Goal: Task Accomplishment & Management: Use online tool/utility

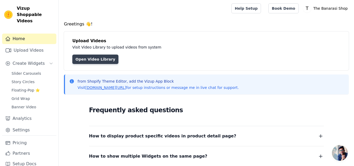
click at [96, 60] on link "Open Video Library" at bounding box center [95, 58] width 46 height 9
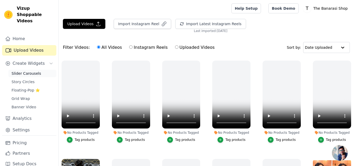
click at [26, 71] on span "Slider Carousels" at bounding box center [27, 73] width 30 height 5
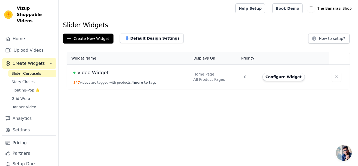
click at [116, 82] on button "3 / 7 videos are tagged with products. 4 more to tag." at bounding box center [114, 82] width 82 height 4
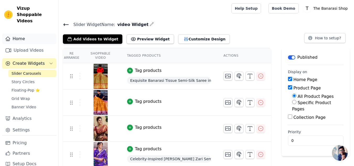
click at [23, 34] on link "Home" at bounding box center [29, 39] width 54 height 10
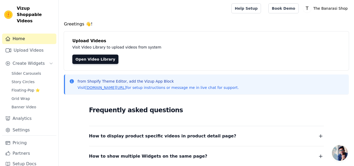
click at [11, 34] on link "Home" at bounding box center [29, 39] width 54 height 10
click at [19, 34] on link "Home" at bounding box center [29, 39] width 54 height 10
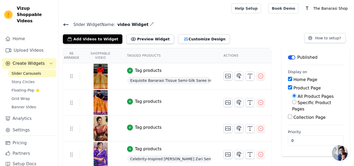
click at [186, 19] on main "Slider Widget Name: video Widget Add Videos to Widget Preview Widget Customize …" at bounding box center [206, 131] width 295 height 229
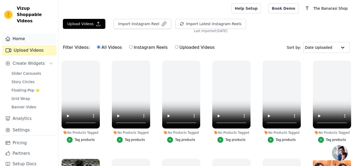
click at [16, 34] on link "Home" at bounding box center [29, 39] width 54 height 10
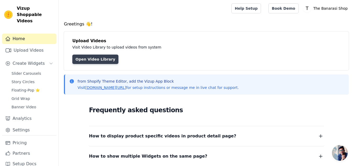
click at [99, 59] on link "Open Video Library" at bounding box center [95, 58] width 46 height 9
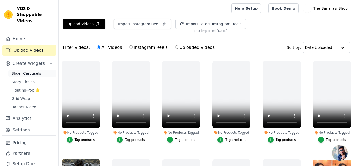
click at [27, 71] on span "Slider Carousels" at bounding box center [27, 73] width 30 height 5
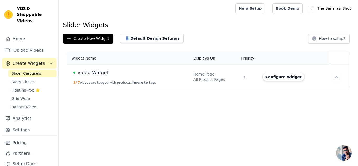
click at [90, 74] on span "video Widget" at bounding box center [92, 72] width 31 height 7
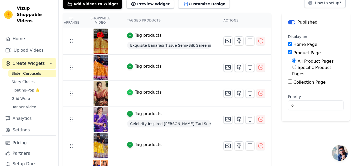
scroll to position [52, 0]
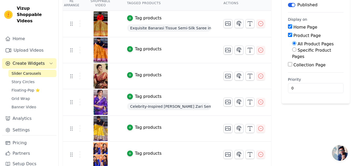
click at [152, 99] on div "Tag products" at bounding box center [148, 96] width 27 height 6
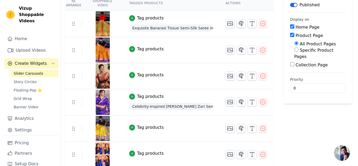
scroll to position [0, 0]
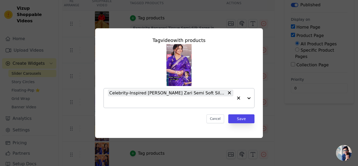
click at [250, 98] on div at bounding box center [243, 97] width 21 height 19
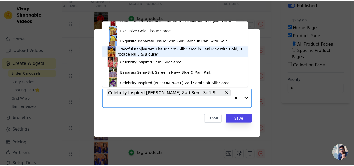
scroll to position [187, 0]
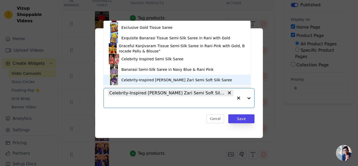
click at [145, 80] on div "Celebrity-Inspired Katan Banarasi Zari Semi Soft Silk Saree" at bounding box center [176, 79] width 110 height 5
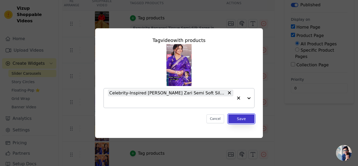
click at [238, 118] on button "Save" at bounding box center [241, 118] width 26 height 9
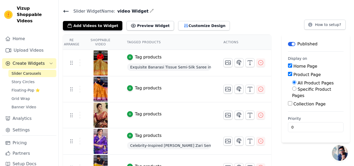
scroll to position [0, 0]
